Goal: Task Accomplishment & Management: Manage account settings

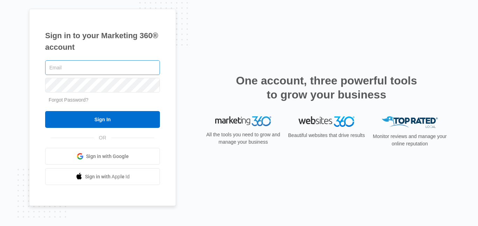
click at [79, 70] on input "text" at bounding box center [102, 67] width 115 height 15
type input "[EMAIL_ADDRESS][DOMAIN_NAME]"
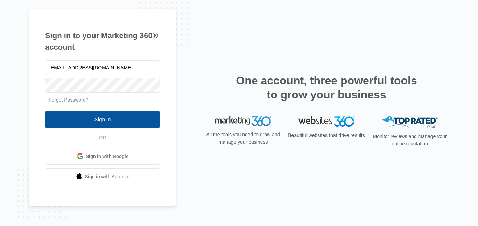
click at [107, 119] on input "Sign In" at bounding box center [102, 119] width 115 height 17
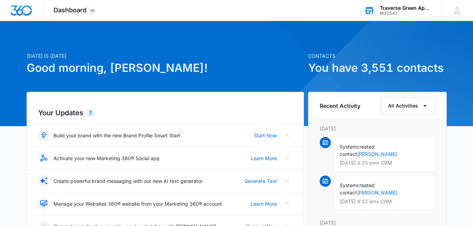
click at [396, 13] on div "M32547" at bounding box center [405, 13] width 51 height 5
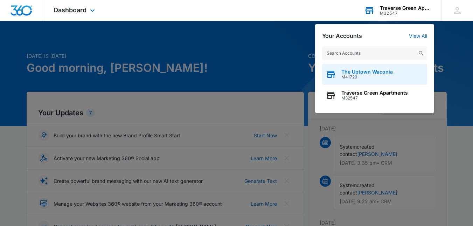
click at [368, 79] on div "The Uptown Waconia M41729" at bounding box center [374, 74] width 105 height 21
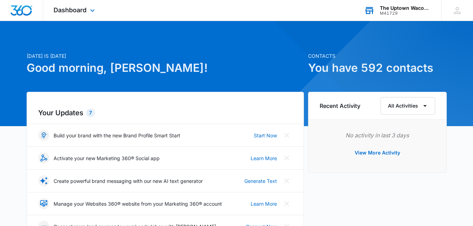
click at [97, 12] on div "Dashboard Apps Reputation Websites Forms CRM Email Social Content Ads Intellige…" at bounding box center [75, 10] width 64 height 21
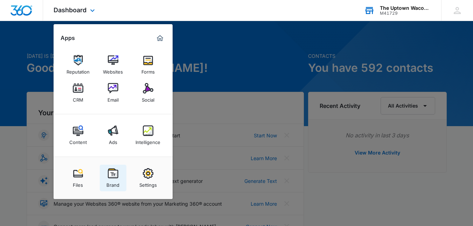
click at [106, 183] on link "Brand" at bounding box center [113, 177] width 27 height 27
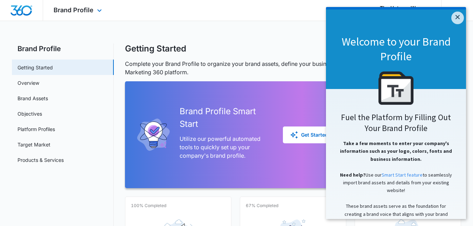
click at [88, 15] on div "Brand Profile Apps Reputation Websites Forms CRM Email Social Content Ads Intel…" at bounding box center [78, 10] width 71 height 21
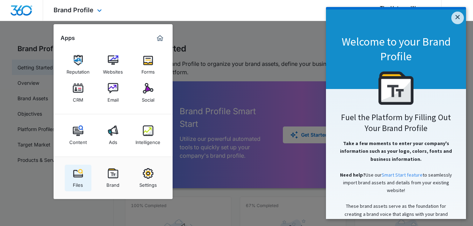
click at [81, 177] on img at bounding box center [78, 173] width 10 height 10
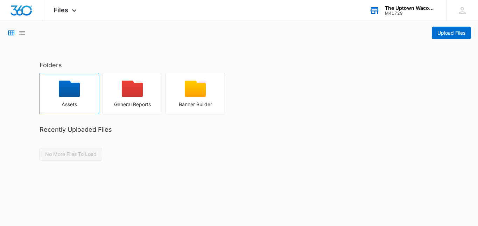
click at [74, 87] on icon "button" at bounding box center [69, 88] width 21 height 16
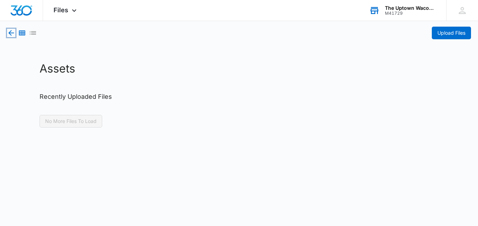
click at [11, 32] on icon "button" at bounding box center [11, 33] width 8 height 8
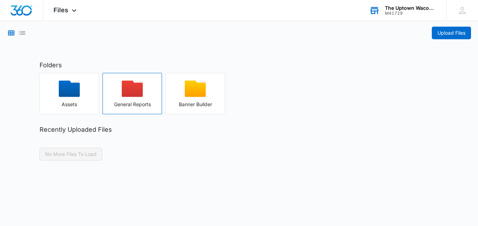
click at [121, 92] on div "button" at bounding box center [132, 90] width 59 height 21
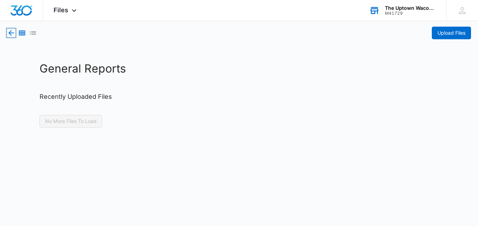
click at [11, 31] on icon "button" at bounding box center [11, 33] width 6 height 6
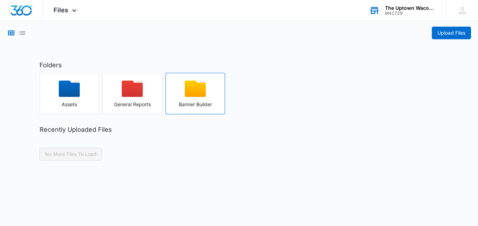
click at [178, 93] on div "button" at bounding box center [195, 90] width 59 height 21
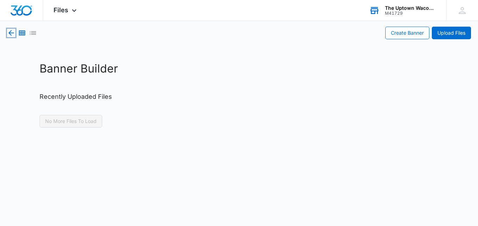
click at [10, 32] on icon "button" at bounding box center [11, 33] width 6 height 6
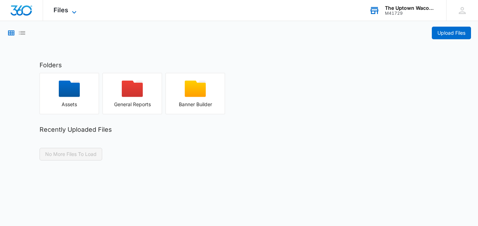
click at [65, 13] on span "Files" at bounding box center [61, 9] width 15 height 7
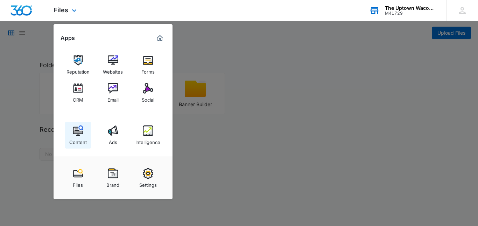
click at [82, 138] on div "Content" at bounding box center [77, 140] width 17 height 9
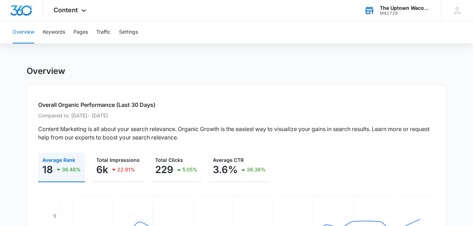
drag, startPoint x: 113, startPoint y: 111, endPoint x: 122, endPoint y: 117, distance: 10.5
click at [120, 116] on div "Overall Organic Performance (Last 30 Days) Compared to: Aug 9, 2025 - Sep 6, 20…" at bounding box center [237, 197] width 420 height 225
